Goal: Find contact information: Find contact information

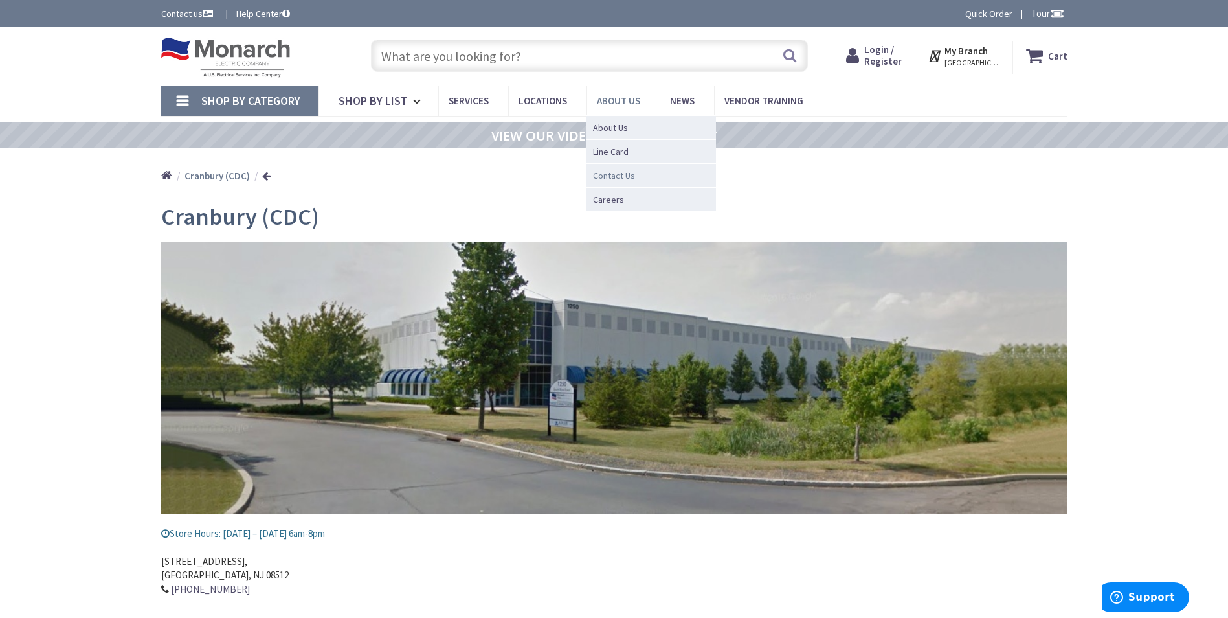
click at [623, 177] on span "Contact Us" at bounding box center [614, 175] width 42 height 13
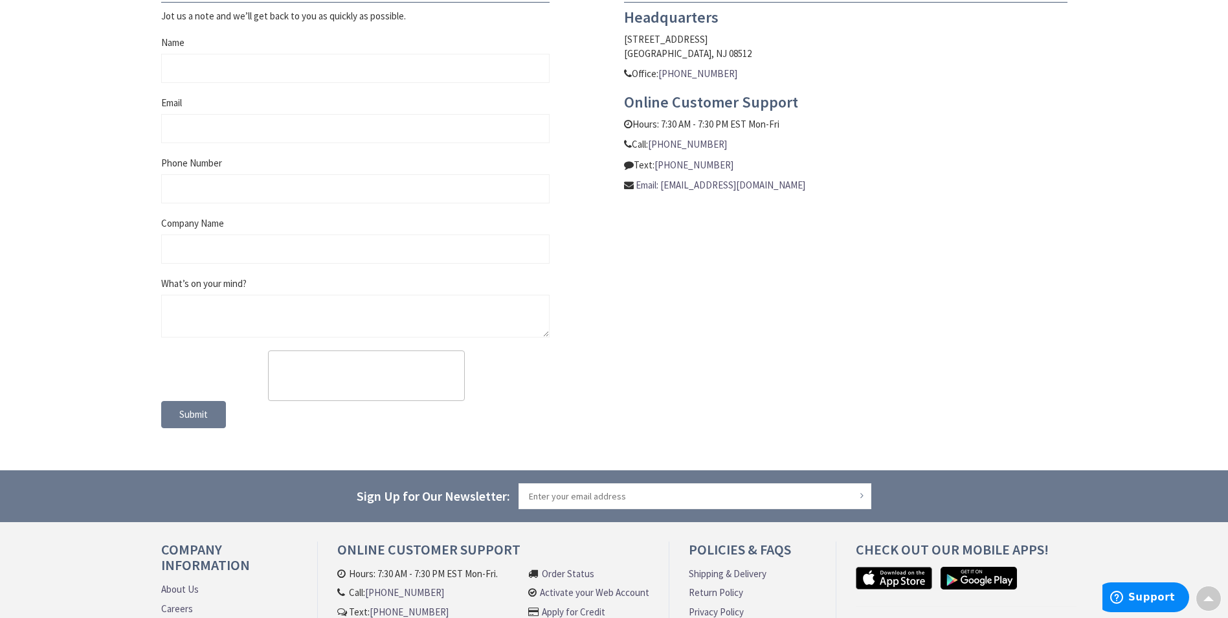
scroll to position [742, 0]
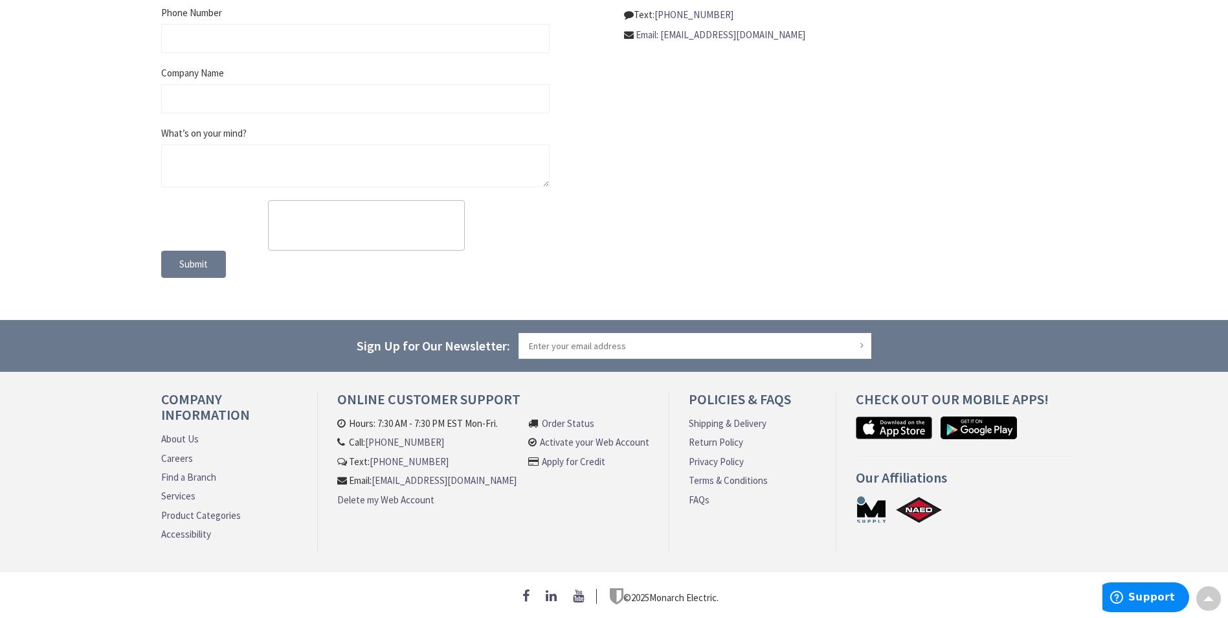
click at [720, 416] on link "Shipping & Delivery" at bounding box center [728, 423] width 78 height 14
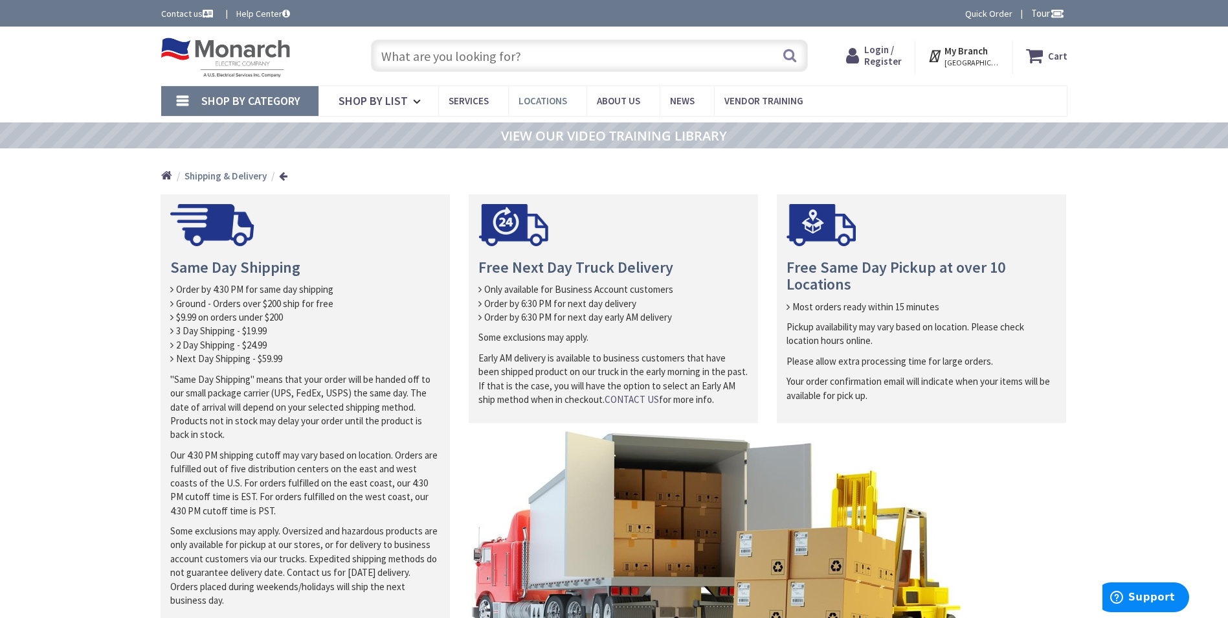
click at [545, 106] on span "Locations" at bounding box center [543, 101] width 49 height 12
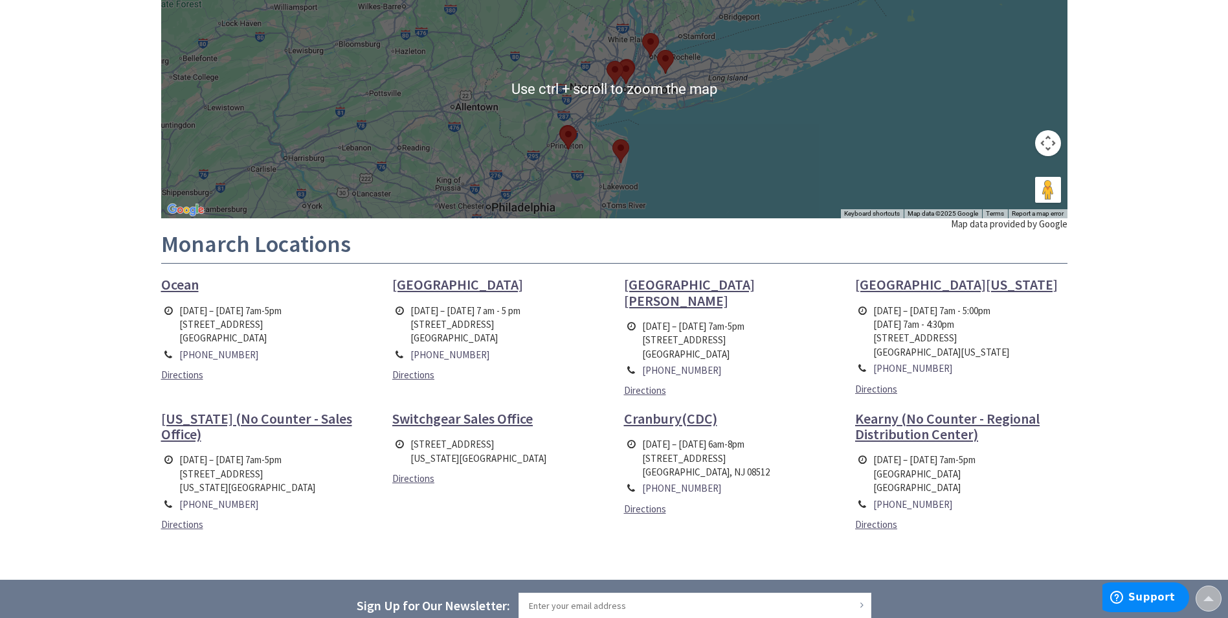
scroll to position [453, 0]
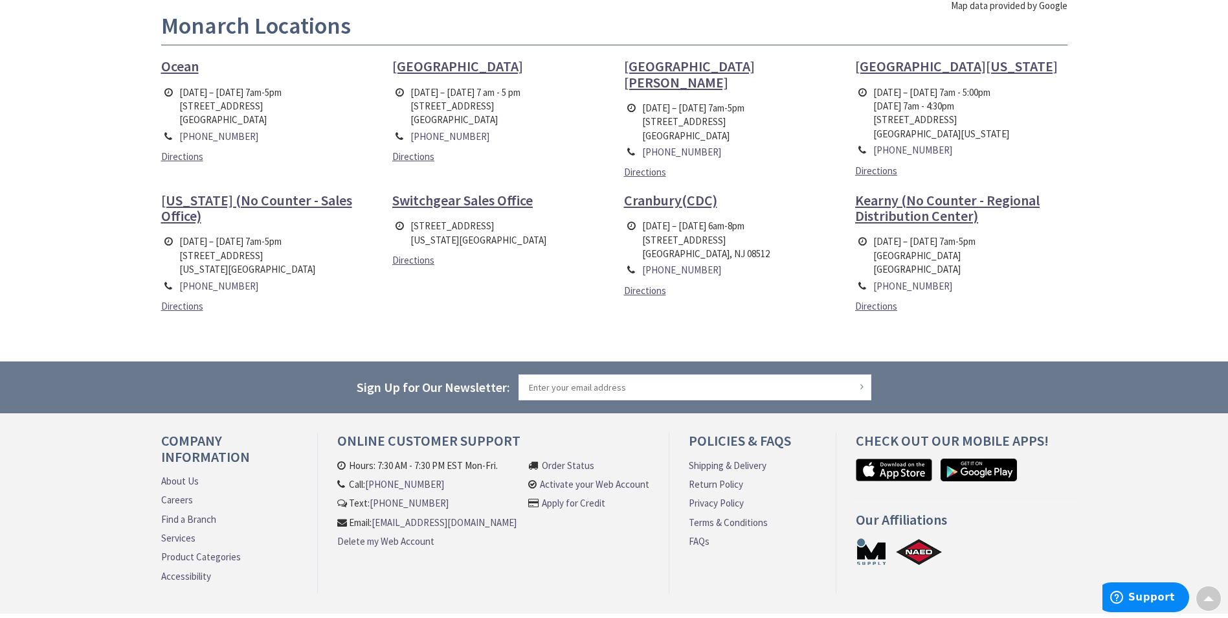
click at [574, 307] on ul "Ocean Monday – Friday 7am-5pm 3417 Sunset Avenue Ocean, NJ 07712 732-897-9999 D…" at bounding box center [614, 191] width 926 height 267
